Goal: Use online tool/utility: Utilize a website feature to perform a specific function

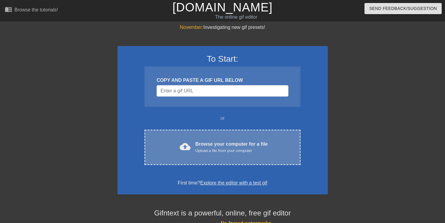
click at [221, 145] on div "Browse your computer for a file Upload a file from your computer" at bounding box center [231, 146] width 72 height 13
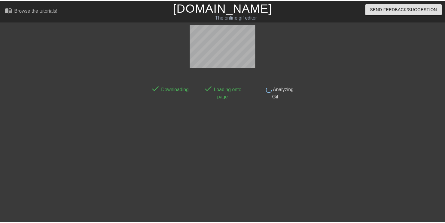
scroll to position [15, 0]
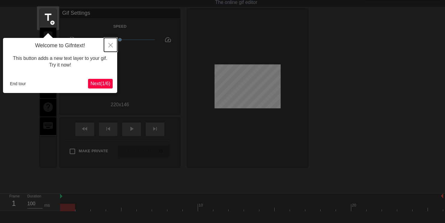
click at [109, 44] on icon "Close" at bounding box center [110, 45] width 4 height 4
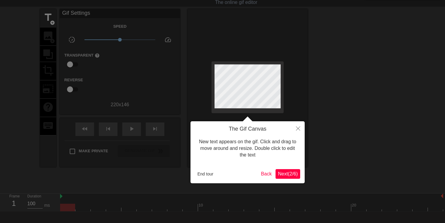
scroll to position [0, 0]
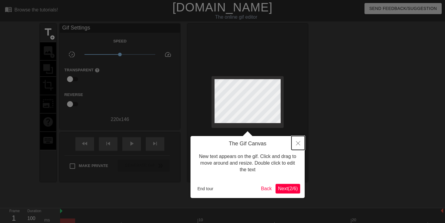
click at [300, 143] on button "Close" at bounding box center [297, 143] width 13 height 14
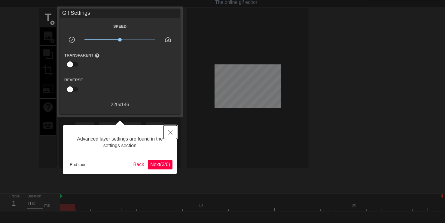
click at [170, 132] on icon "Close" at bounding box center [170, 132] width 4 height 4
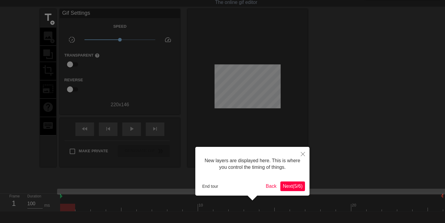
click at [293, 181] on button "Next ( 5 / 6 )" at bounding box center [292, 186] width 25 height 10
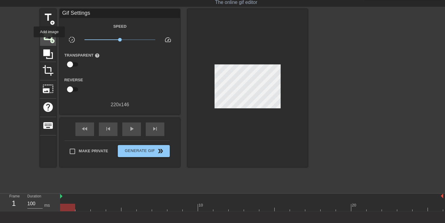
click at [50, 41] on div "image add_circle" at bounding box center [48, 36] width 16 height 18
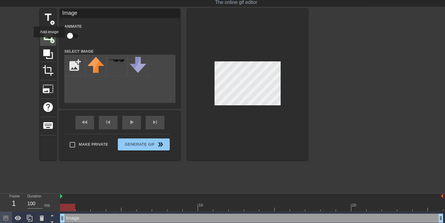
scroll to position [0, 0]
click at [77, 63] on input "file" at bounding box center [75, 65] width 20 height 20
type input "C:\fakepath\treybenson2.png"
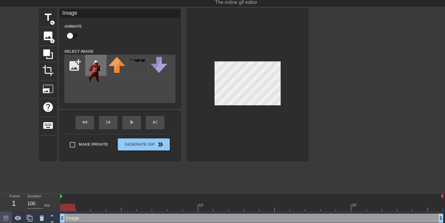
click at [99, 71] on img at bounding box center [95, 69] width 17 height 25
click at [97, 76] on img at bounding box center [95, 69] width 17 height 25
click at [48, 87] on span "photo_size_select_large" at bounding box center [47, 88] width 11 height 11
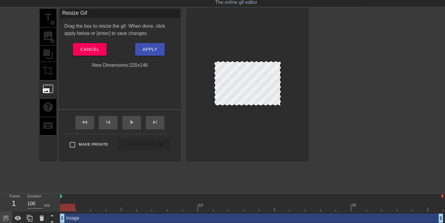
drag, startPoint x: 281, startPoint y: 105, endPoint x: 262, endPoint y: 95, distance: 21.6
click at [262, 95] on div at bounding box center [247, 84] width 120 height 151
click at [215, 105] on div at bounding box center [247, 83] width 66 height 44
drag, startPoint x: 213, startPoint y: 68, endPoint x: 186, endPoint y: 63, distance: 27.4
click at [186, 63] on div "title add_circle image add_circle crop photo_size_select_large help keyboard Re…" at bounding box center [174, 84] width 268 height 151
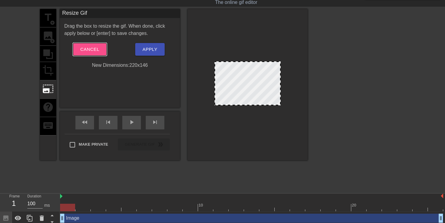
click at [91, 47] on span "Cancel" at bounding box center [89, 49] width 19 height 8
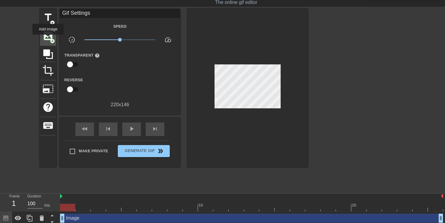
click at [48, 39] on span "image" at bounding box center [47, 35] width 11 height 11
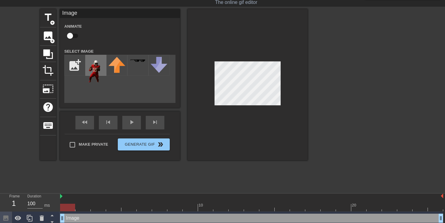
click at [96, 72] on img at bounding box center [95, 69] width 17 height 25
click at [94, 79] on img at bounding box center [95, 69] width 17 height 25
click at [93, 69] on img at bounding box center [95, 69] width 17 height 25
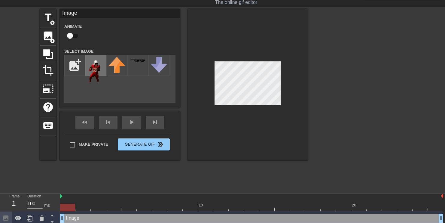
click at [93, 69] on img at bounding box center [95, 69] width 17 height 25
click at [135, 122] on div "play_arrow" at bounding box center [131, 123] width 19 height 14
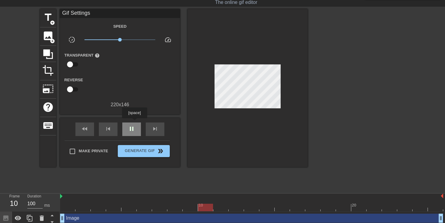
click at [135, 122] on div "pause" at bounding box center [131, 129] width 19 height 14
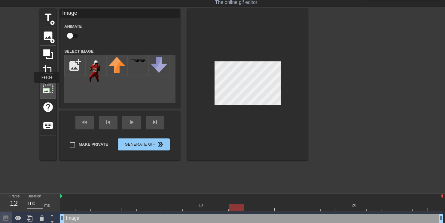
click at [47, 87] on span "photo_size_select_large" at bounding box center [47, 88] width 11 height 11
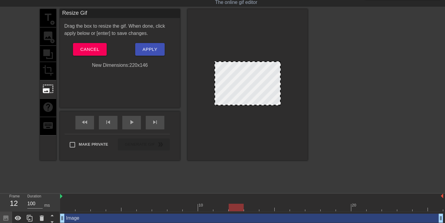
drag, startPoint x: 280, startPoint y: 105, endPoint x: 397, endPoint y: 175, distance: 136.6
click at [397, 175] on div "title add_circle image add_circle crop photo_size_select_large help keyboard Re…" at bounding box center [222, 99] width 445 height 180
click at [155, 51] on span "Apply" at bounding box center [149, 49] width 15 height 8
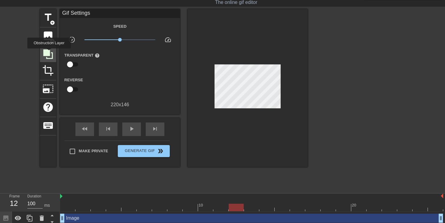
click at [50, 53] on icon at bounding box center [47, 53] width 11 height 11
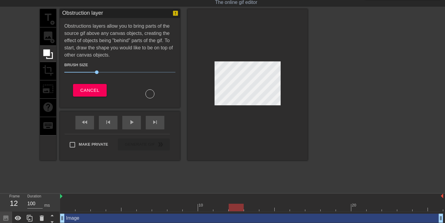
click at [50, 77] on div "title add_circle image add_circle crop photo_size_select_large help keyboard" at bounding box center [48, 84] width 16 height 151
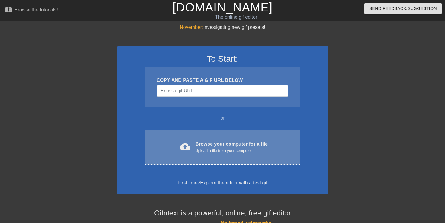
click at [189, 144] on span "cloud_upload" at bounding box center [185, 146] width 11 height 11
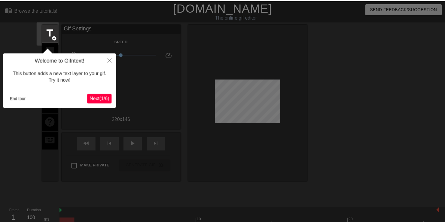
scroll to position [15, 0]
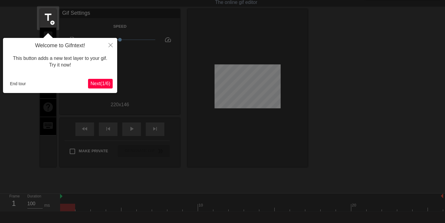
click at [106, 80] on button "Next ( 1 / 6 )" at bounding box center [100, 84] width 25 height 10
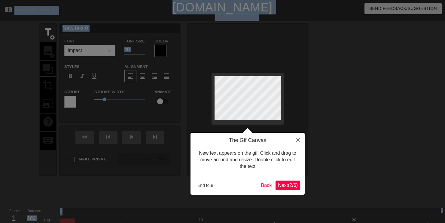
click at [106, 80] on div at bounding box center [222, 122] width 445 height 244
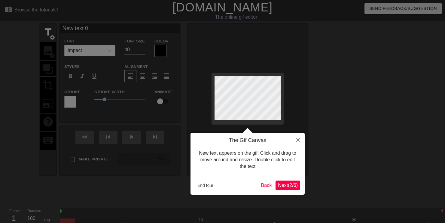
click at [106, 80] on div at bounding box center [222, 122] width 445 height 244
click at [283, 181] on button "Next ( 2 / 6 )" at bounding box center [287, 185] width 25 height 10
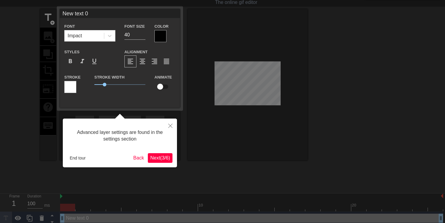
click at [164, 155] on span "Next ( 3 / 6 )" at bounding box center [160, 157] width 20 height 5
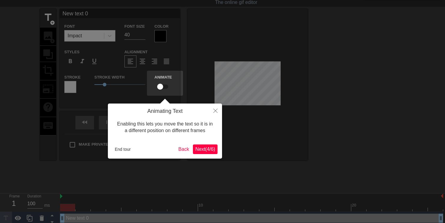
scroll to position [0, 0]
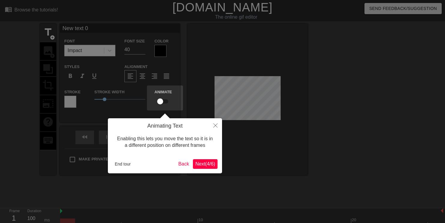
click at [202, 164] on span "Next ( 4 / 6 )" at bounding box center [205, 163] width 20 height 5
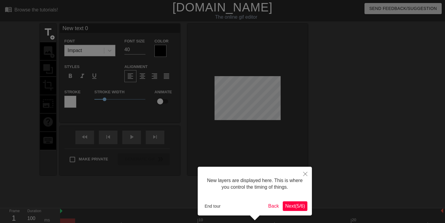
scroll to position [22, 0]
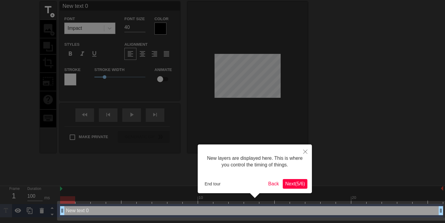
click at [287, 186] on span "Next ( 5 / 6 )" at bounding box center [295, 183] width 20 height 5
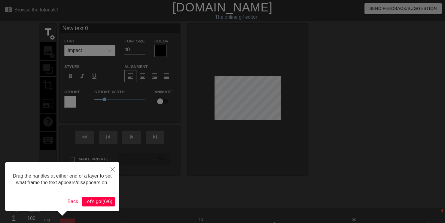
click at [88, 204] on span "Let's go! ( 6 / 6 )" at bounding box center [98, 201] width 28 height 5
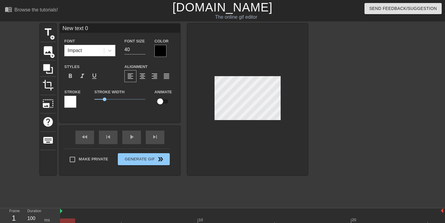
scroll to position [1, 1]
type input "Nw text 0"
type textarea "Nw text 0"
type input "w text 0"
type textarea "w text 0"
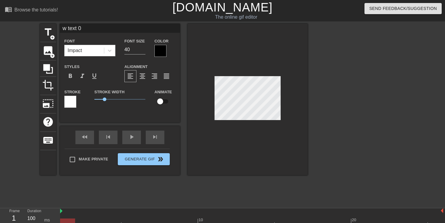
type input "w text"
type textarea "w text"
type input "w text"
type textarea "w text"
type input "w tex"
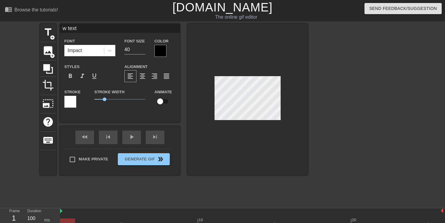
type textarea "w tex"
type input "w te"
type textarea "w te"
type input "w t"
type textarea "w t"
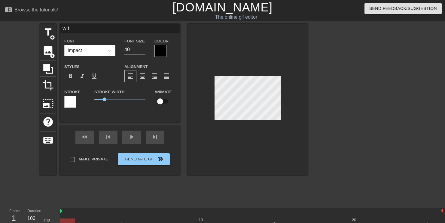
type input "w"
type textarea "w"
type input "w"
type textarea "w"
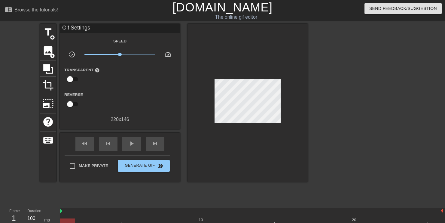
click at [248, 131] on div at bounding box center [247, 103] width 120 height 158
click at [44, 100] on span "photo_size_select_large" at bounding box center [47, 103] width 11 height 11
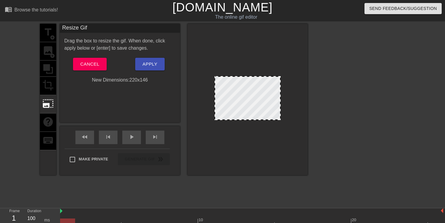
drag, startPoint x: 280, startPoint y: 120, endPoint x: 308, endPoint y: 144, distance: 36.8
click at [308, 144] on div "title add_circle image add_circle crop photo_size_select_large help keyboard Re…" at bounding box center [222, 114] width 445 height 180
click at [105, 120] on div "Resize Gif Drag the box to resize the gif. When done, click apply below or [ent…" at bounding box center [120, 73] width 120 height 99
click at [131, 141] on div "play_arrow" at bounding box center [131, 137] width 19 height 14
click at [131, 141] on div "pause" at bounding box center [131, 137] width 19 height 14
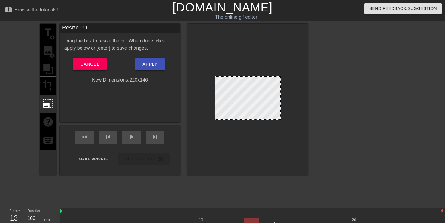
click at [46, 56] on div "title add_circle image add_circle crop photo_size_select_large help keyboard" at bounding box center [48, 99] width 16 height 151
click at [48, 48] on div "title add_circle image add_circle crop photo_size_select_large help keyboard" at bounding box center [48, 99] width 16 height 151
click at [79, 64] on button "Cancel" at bounding box center [89, 64] width 33 height 13
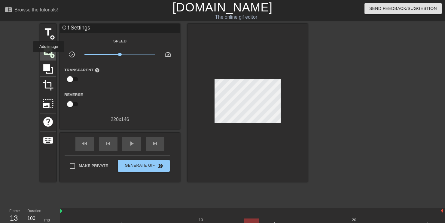
click at [49, 56] on div "image add_circle" at bounding box center [48, 51] width 16 height 18
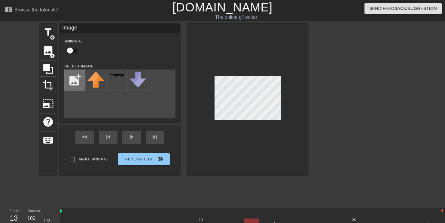
click at [70, 77] on input "file" at bounding box center [75, 80] width 20 height 20
type input "C:\fakepath\treybenson2.png"
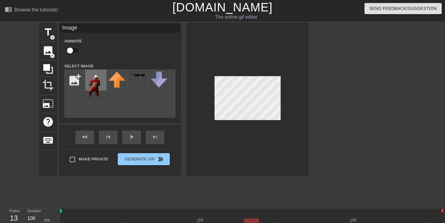
click at [93, 78] on img at bounding box center [95, 83] width 17 height 25
click at [227, 51] on div at bounding box center [247, 99] width 120 height 151
click at [240, 134] on div at bounding box center [247, 99] width 120 height 151
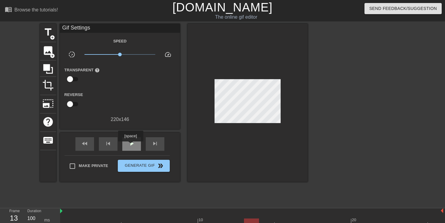
click at [131, 145] on span "play_arrow" at bounding box center [131, 143] width 7 height 7
click at [131, 145] on span "pause" at bounding box center [131, 143] width 7 height 7
click at [47, 50] on span "image" at bounding box center [47, 50] width 11 height 11
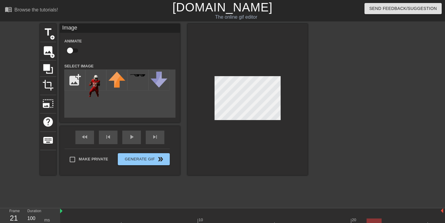
click at [378, 221] on div at bounding box center [373, 222] width 15 height 8
click at [378, 220] on div at bounding box center [373, 222] width 15 height 8
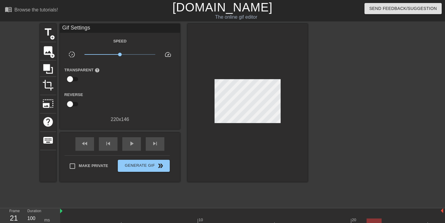
click at [373, 219] on div at bounding box center [373, 222] width 15 height 8
drag, startPoint x: 373, startPoint y: 219, endPoint x: 72, endPoint y: 186, distance: 303.0
click at [72, 186] on div "menu_book Browse the tutorials! Gifntext.com The online gif editor Send Feedbac…" at bounding box center [222, 126] width 445 height 253
drag, startPoint x: 74, startPoint y: 220, endPoint x: 63, endPoint y: 215, distance: 12.4
click at [63, 215] on div "10 20" at bounding box center [251, 217] width 383 height 18
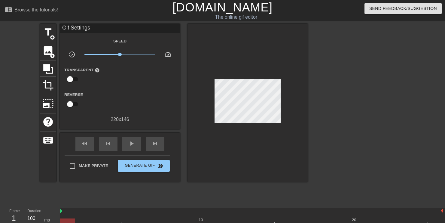
click at [71, 222] on div at bounding box center [67, 222] width 15 height 8
click at [68, 220] on div at bounding box center [67, 222] width 15 height 8
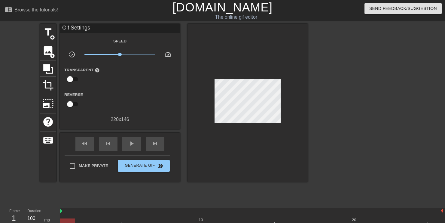
click at [68, 220] on div at bounding box center [67, 222] width 15 height 8
drag, startPoint x: 74, startPoint y: 220, endPoint x: 56, endPoint y: 196, distance: 30.6
click at [56, 196] on div "menu_book Browse the tutorials! Gifntext.com The online gif editor Send Feedbac…" at bounding box center [222, 126] width 445 height 253
click at [48, 55] on span "image" at bounding box center [47, 50] width 11 height 11
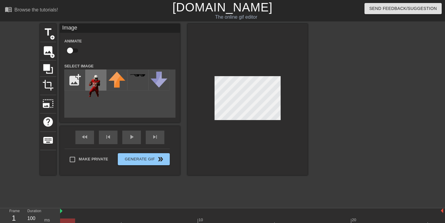
click at [96, 87] on img at bounding box center [95, 83] width 17 height 25
click at [211, 47] on div at bounding box center [247, 99] width 120 height 151
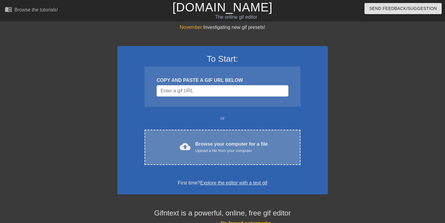
click at [193, 151] on div "cloud_upload Browse your computer for a file Upload a file from your computer" at bounding box center [222, 147] width 130 height 14
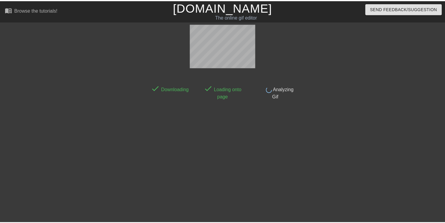
scroll to position [15, 0]
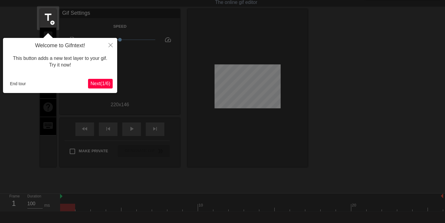
click at [103, 84] on span "Next ( 1 / 6 )" at bounding box center [100, 83] width 20 height 5
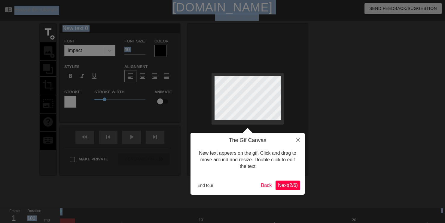
click at [103, 84] on div at bounding box center [222, 122] width 445 height 244
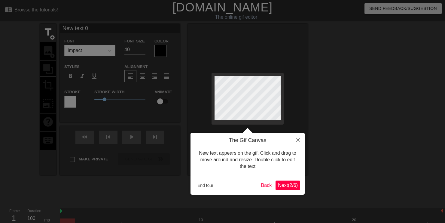
click at [103, 84] on div at bounding box center [222, 122] width 445 height 244
click at [289, 189] on button "Next ( 2 / 6 )" at bounding box center [287, 185] width 25 height 10
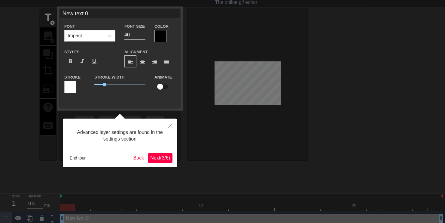
click at [289, 189] on div at bounding box center [222, 105] width 445 height 240
click at [73, 158] on button "End tour" at bounding box center [77, 157] width 21 height 9
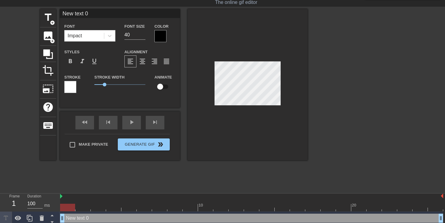
scroll to position [1, 1]
click at [49, 37] on span "image" at bounding box center [47, 35] width 11 height 11
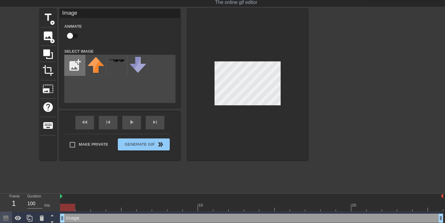
click at [74, 69] on input "file" at bounding box center [75, 65] width 20 height 20
type input "C:\fakepath\treybenson2.png"
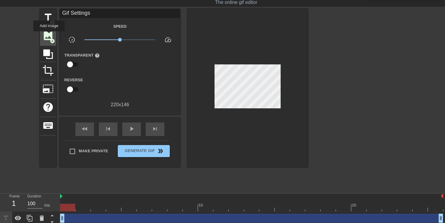
click at [49, 35] on span "image" at bounding box center [47, 35] width 11 height 11
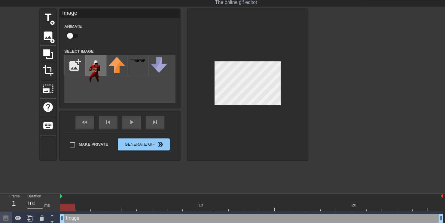
click at [90, 70] on img at bounding box center [95, 69] width 17 height 25
click at [227, 48] on div at bounding box center [247, 84] width 120 height 151
click at [247, 131] on div at bounding box center [247, 84] width 120 height 151
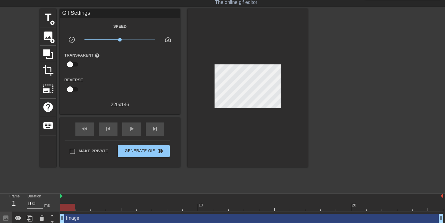
click at [249, 123] on div at bounding box center [247, 88] width 120 height 158
drag, startPoint x: 62, startPoint y: 218, endPoint x: 56, endPoint y: 217, distance: 6.4
click at [56, 217] on div "Frame 1 Duration 100 ms 10 20 Image drag_handle drag_handle drag_handle drag_ha…" at bounding box center [222, 215] width 445 height 45
click at [123, 133] on div "play_arrow" at bounding box center [131, 129] width 19 height 14
click at [243, 130] on div at bounding box center [247, 88] width 120 height 158
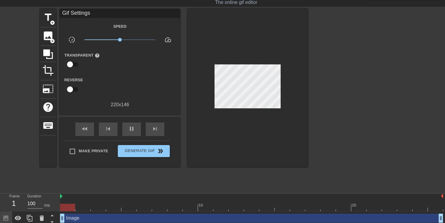
click at [247, 132] on div at bounding box center [247, 88] width 120 height 158
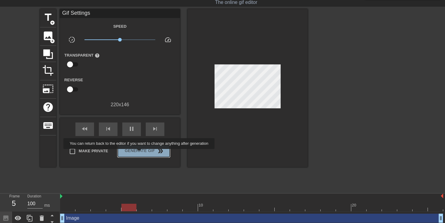
click at [143, 153] on span "Generate Gif double_arrow" at bounding box center [143, 150] width 47 height 7
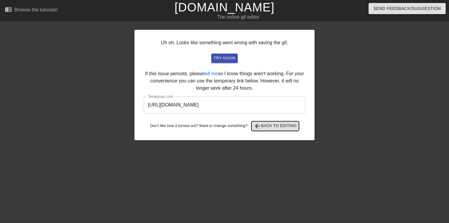
click at [278, 123] on span "arrow_back Back to Editing" at bounding box center [275, 125] width 43 height 7
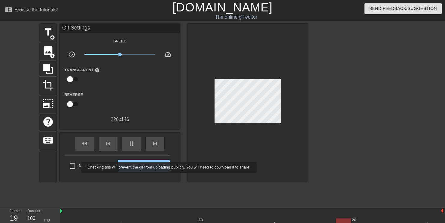
click at [77, 167] on input "Make Private" at bounding box center [72, 165] width 13 height 13
checkbox input "true"
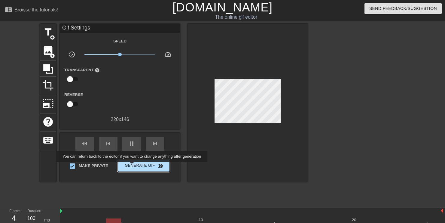
click at [136, 166] on span "Generate Gif double_arrow" at bounding box center [143, 165] width 47 height 7
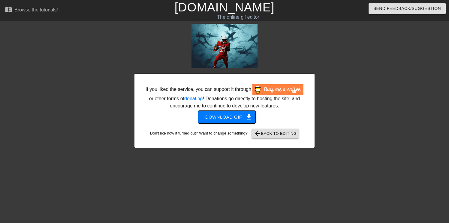
click at [231, 121] on span "Download gif get_app" at bounding box center [227, 117] width 44 height 8
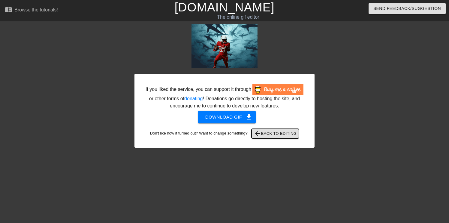
click at [272, 137] on span "arrow_back Back to Editing" at bounding box center [275, 133] width 43 height 7
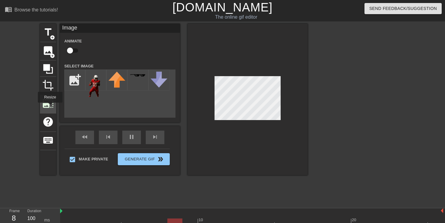
click at [50, 107] on span "photo_size_select_large" at bounding box center [47, 103] width 11 height 11
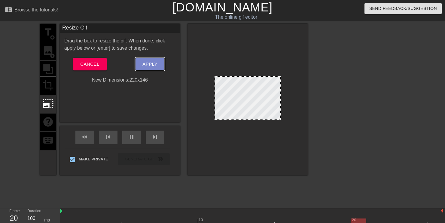
click at [141, 65] on button "Apply" at bounding box center [149, 64] width 29 height 13
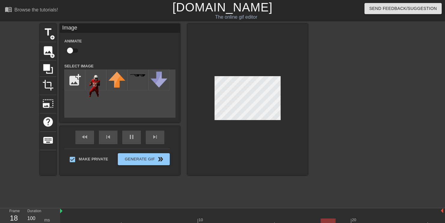
click at [252, 134] on div at bounding box center [247, 99] width 120 height 151
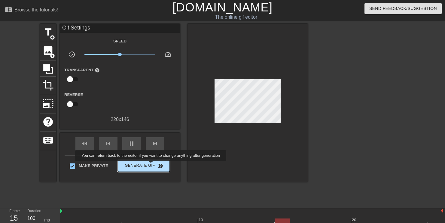
click at [155, 165] on span "Generate Gif double_arrow" at bounding box center [143, 165] width 47 height 7
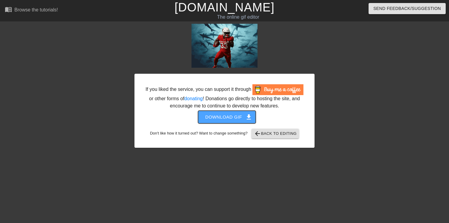
click at [230, 121] on span "Download gif get_app" at bounding box center [227, 117] width 44 height 8
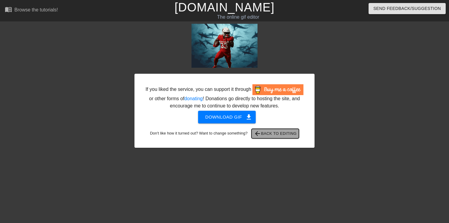
click at [272, 137] on span "arrow_back Back to Editing" at bounding box center [275, 133] width 43 height 7
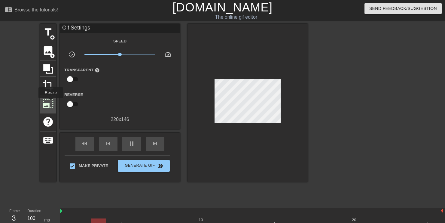
click at [51, 102] on span "photo_size_select_large" at bounding box center [47, 103] width 11 height 11
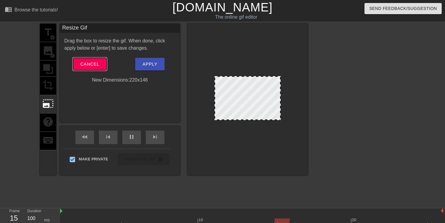
click at [85, 69] on button "Cancel" at bounding box center [89, 64] width 33 height 13
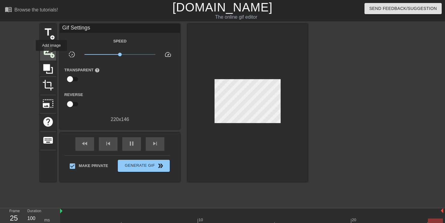
click at [52, 55] on span "add_circle" at bounding box center [52, 55] width 5 height 5
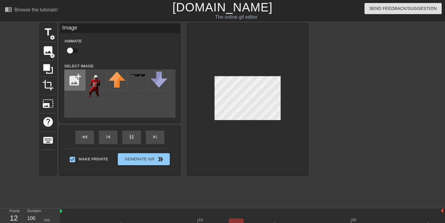
click at [76, 82] on input "file" at bounding box center [75, 80] width 20 height 20
type input "C:\fakepath\TreyBenson3.png"
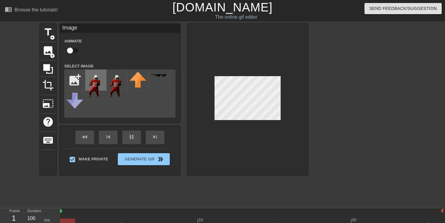
click at [97, 86] on img at bounding box center [95, 83] width 17 height 25
click at [125, 142] on div "pause" at bounding box center [131, 137] width 19 height 14
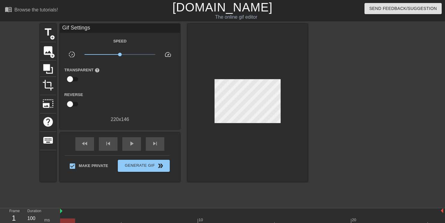
drag, startPoint x: 209, startPoint y: 220, endPoint x: 53, endPoint y: 201, distance: 157.2
click at [53, 201] on div "menu_book Browse the tutorials! Gifntext.com The online gif editor Send Feedbac…" at bounding box center [222, 126] width 445 height 253
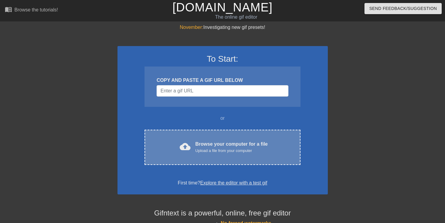
click at [235, 152] on div "Upload a file from your computer" at bounding box center [231, 150] width 72 height 6
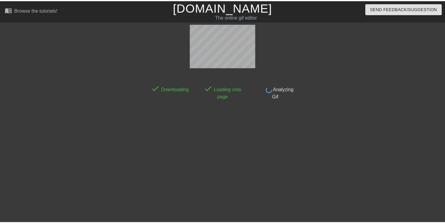
scroll to position [15, 0]
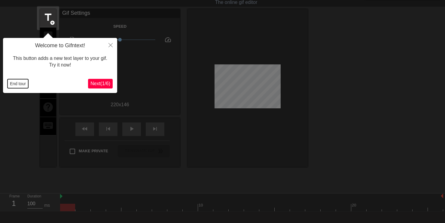
click at [19, 82] on button "End tour" at bounding box center [18, 83] width 21 height 9
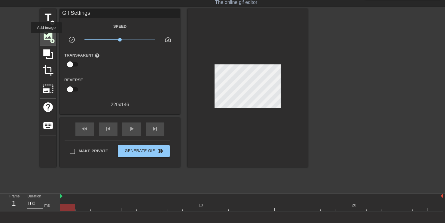
click at [47, 37] on span "image" at bounding box center [47, 35] width 11 height 11
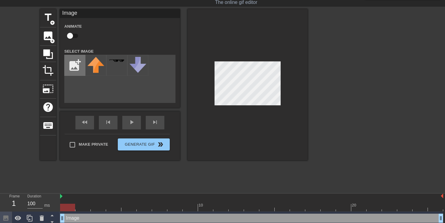
click at [77, 65] on input "file" at bounding box center [75, 65] width 20 height 20
type input "C:\fakepath\TreyBenson3.png"
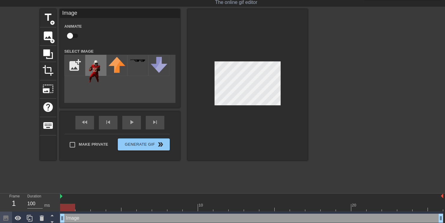
click at [100, 66] on img at bounding box center [95, 69] width 17 height 25
click at [338, 128] on div at bounding box center [360, 99] width 90 height 180
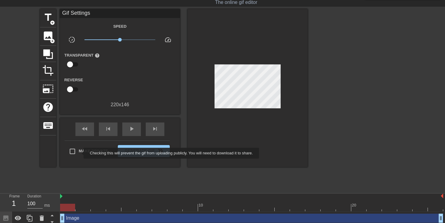
click at [80, 153] on span "Make Private" at bounding box center [93, 151] width 29 height 6
click at [79, 153] on input "Make Private" at bounding box center [72, 151] width 13 height 13
checkbox input "true"
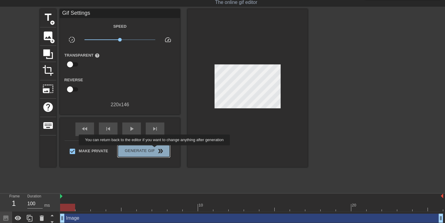
click at [158, 149] on span "double_arrow" at bounding box center [160, 150] width 7 height 7
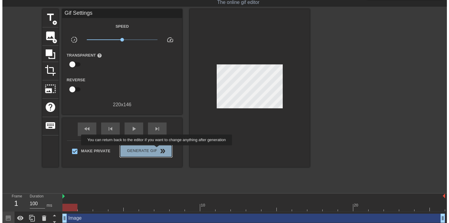
scroll to position [0, 0]
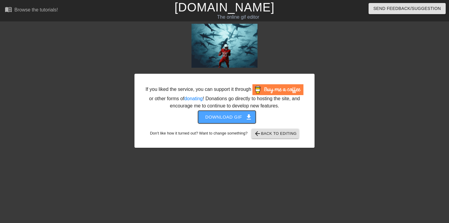
click at [238, 121] on span "Download gif get_app" at bounding box center [227, 117] width 44 height 8
